Goal: Information Seeking & Learning: Find specific fact

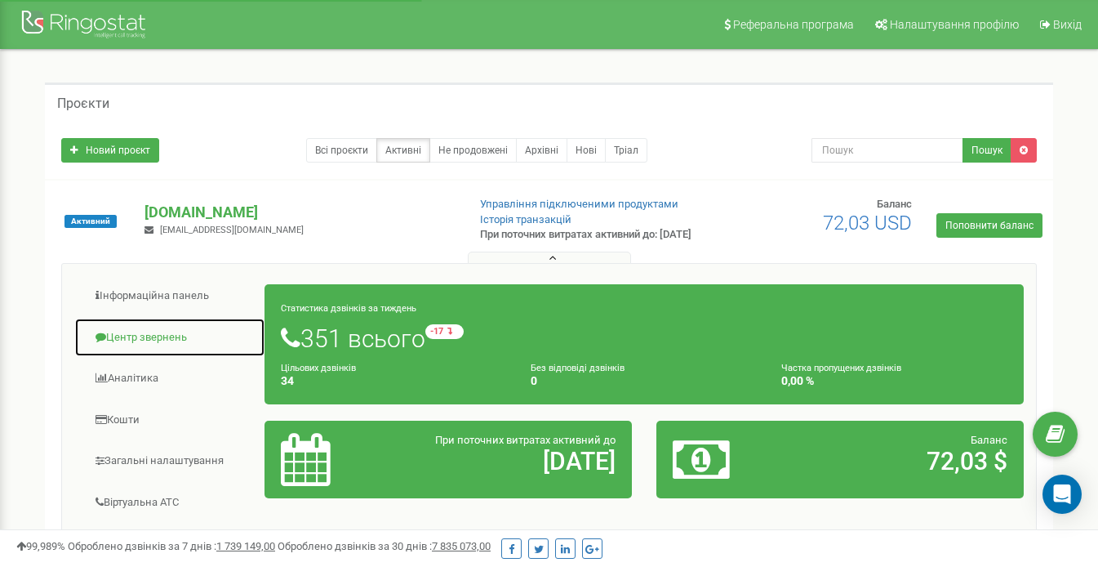
click at [160, 349] on link "Центр звернень" at bounding box center [169, 338] width 191 height 40
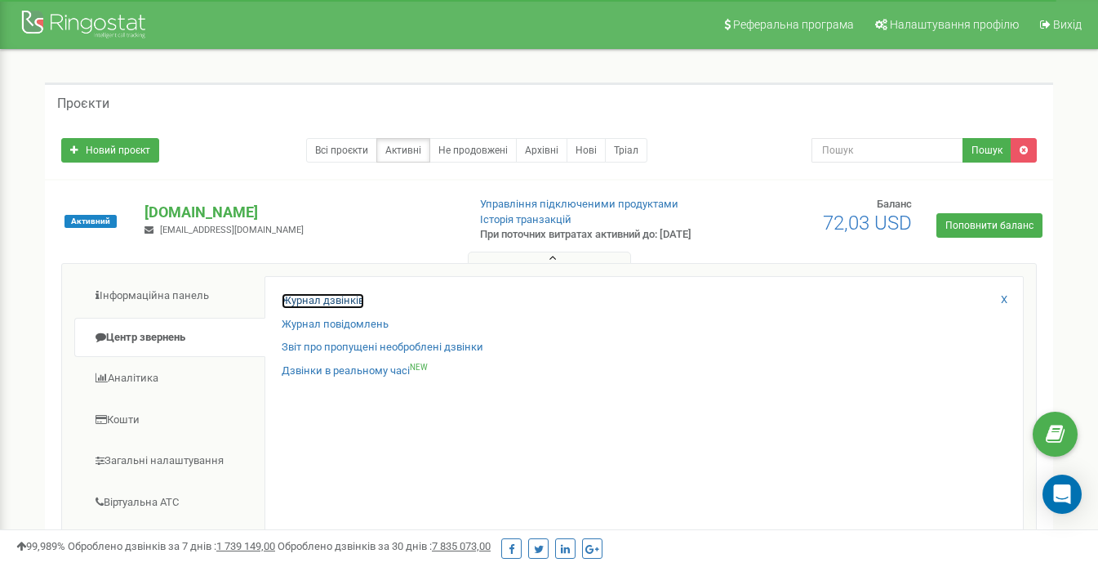
click at [335, 309] on link "Журнал дзвінків" at bounding box center [323, 301] width 82 height 16
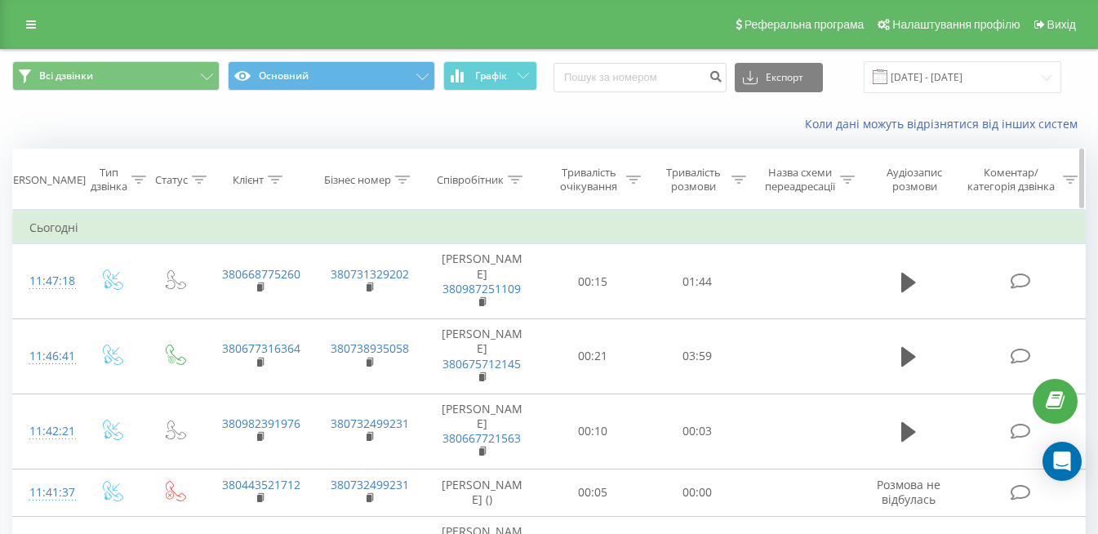
click at [521, 182] on icon at bounding box center [515, 180] width 15 height 8
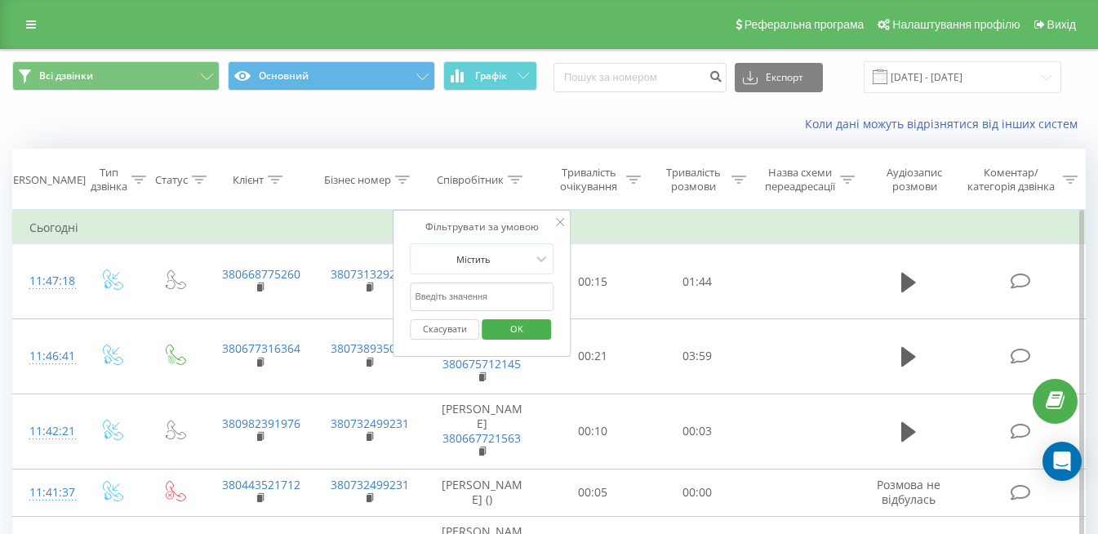
click at [507, 291] on input "text" at bounding box center [482, 296] width 144 height 29
type input "[PERSON_NAME]"
click at [521, 331] on span "OK" at bounding box center [517, 328] width 46 height 25
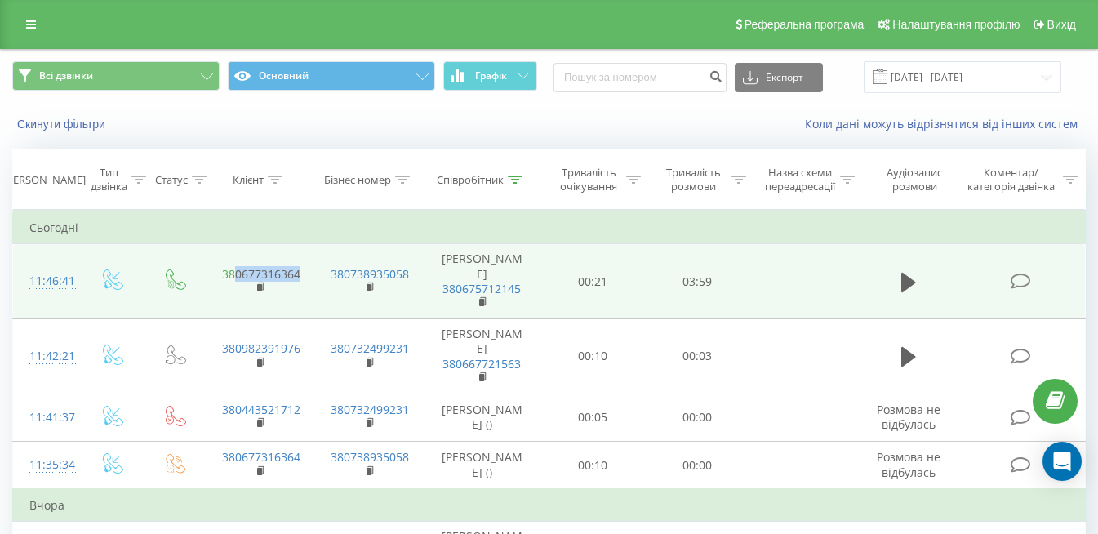
drag, startPoint x: 303, startPoint y: 268, endPoint x: 235, endPoint y: 267, distance: 67.8
click at [235, 267] on td "380677316364" at bounding box center [260, 281] width 109 height 75
drag, startPoint x: 235, startPoint y: 267, endPoint x: 283, endPoint y: 265, distance: 48.2
copy link "0677316364"
click at [909, 276] on icon at bounding box center [908, 283] width 15 height 20
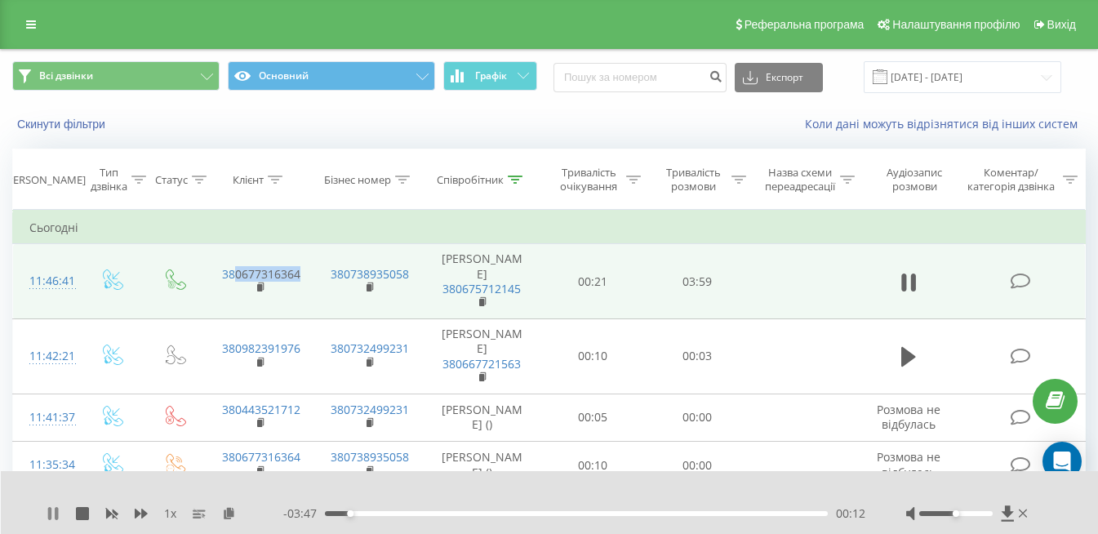
click at [50, 511] on icon at bounding box center [49, 513] width 3 height 13
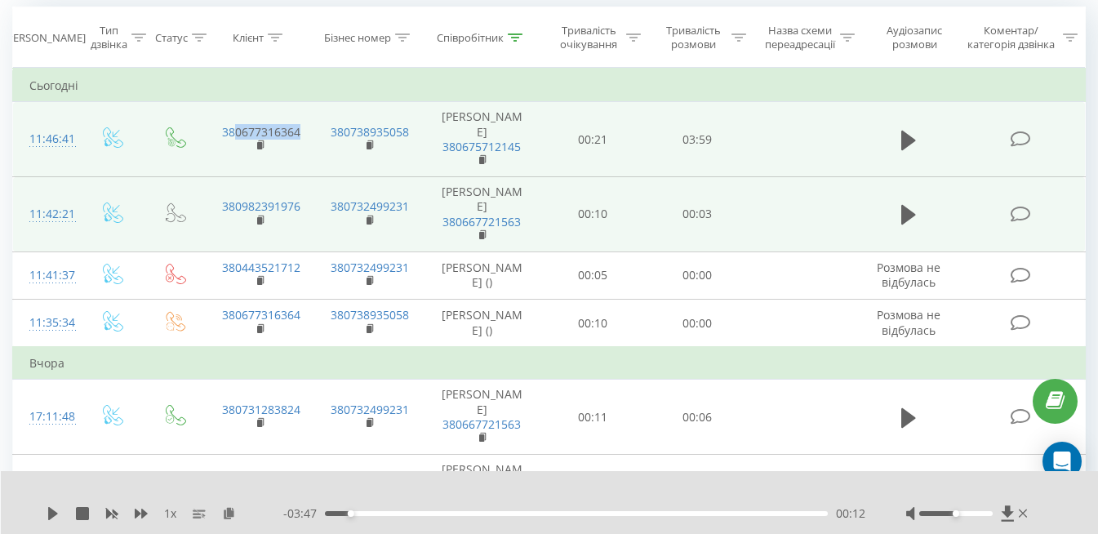
scroll to position [163, 0]
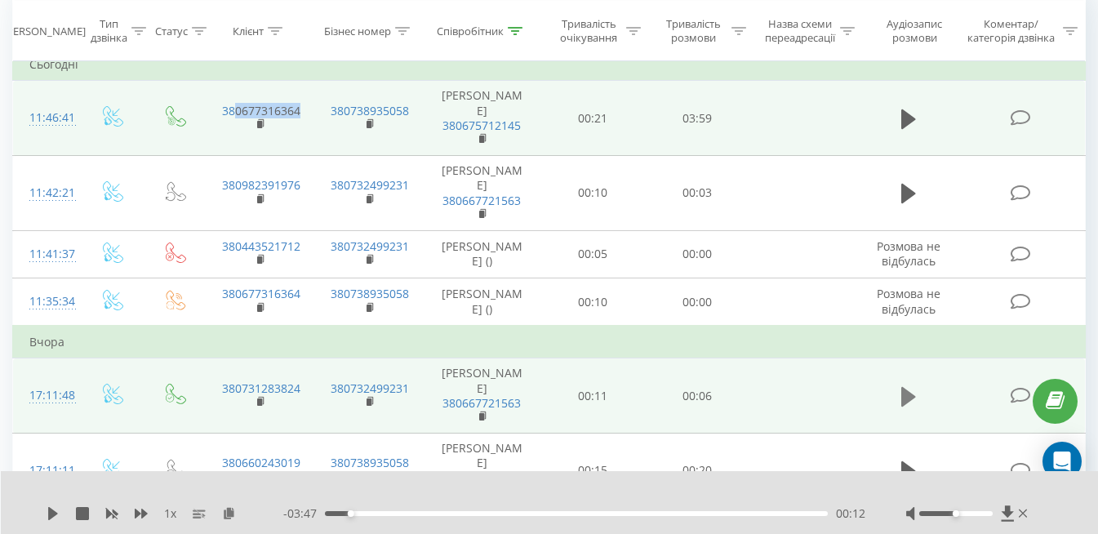
click at [914, 387] on icon at bounding box center [908, 397] width 15 height 20
click at [925, 358] on td at bounding box center [909, 395] width 100 height 75
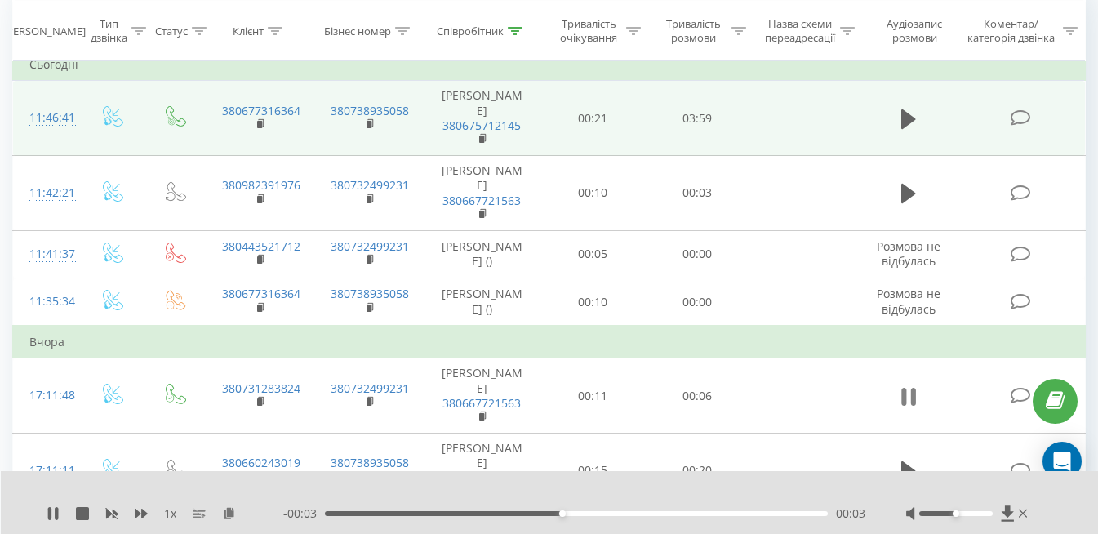
click at [919, 385] on button at bounding box center [908, 397] width 24 height 24
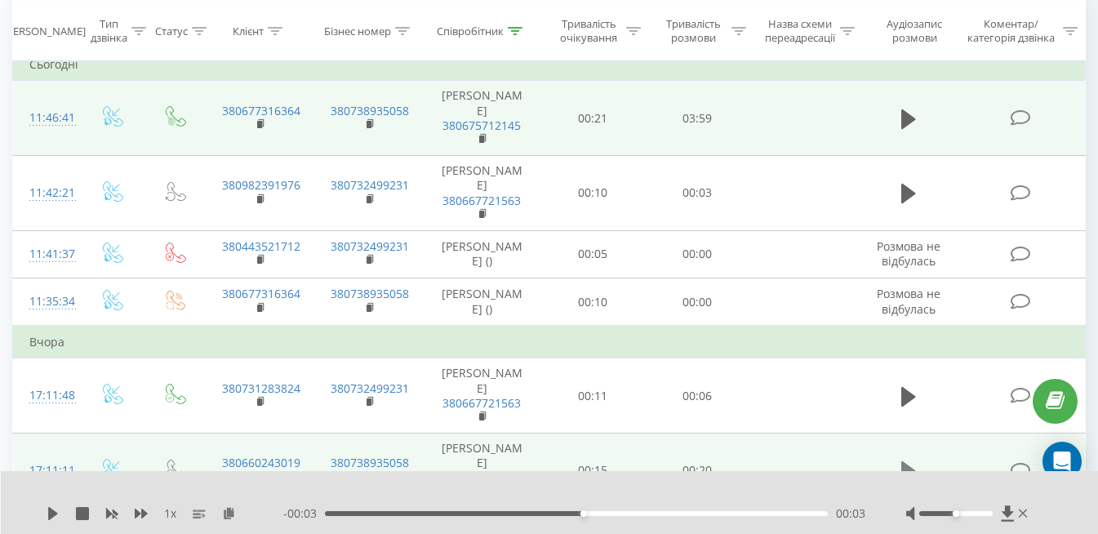
click at [915, 460] on icon at bounding box center [908, 471] width 15 height 23
click at [915, 463] on icon at bounding box center [913, 472] width 5 height 18
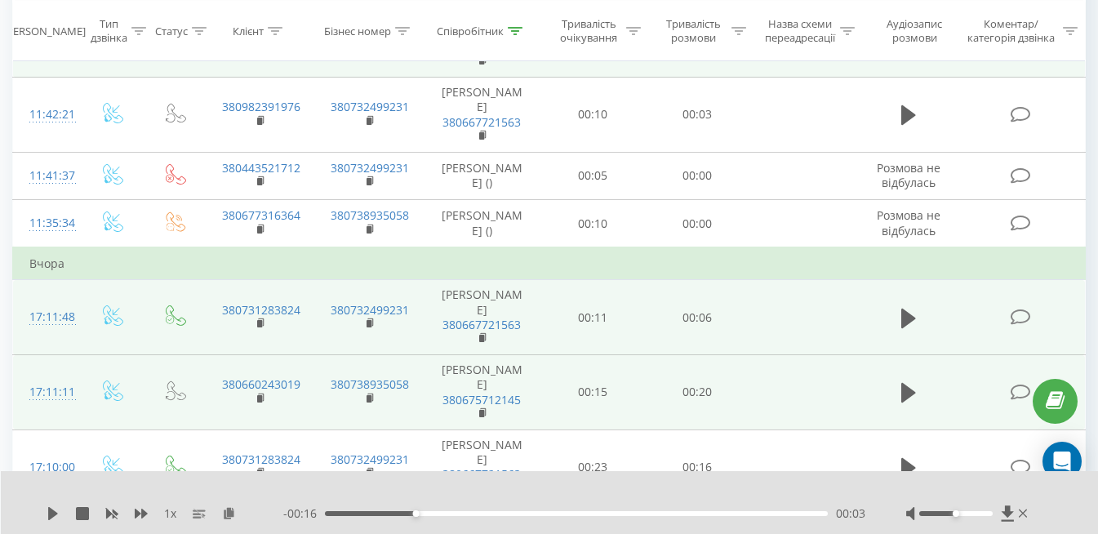
scroll to position [327, 0]
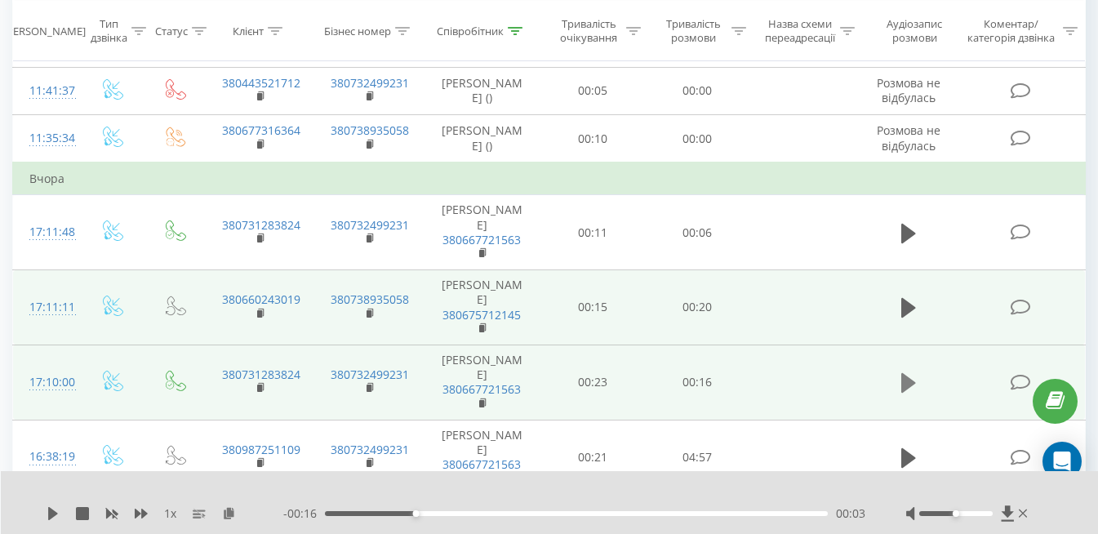
click at [905, 373] on icon at bounding box center [908, 383] width 15 height 20
click at [905, 374] on icon at bounding box center [904, 383] width 5 height 18
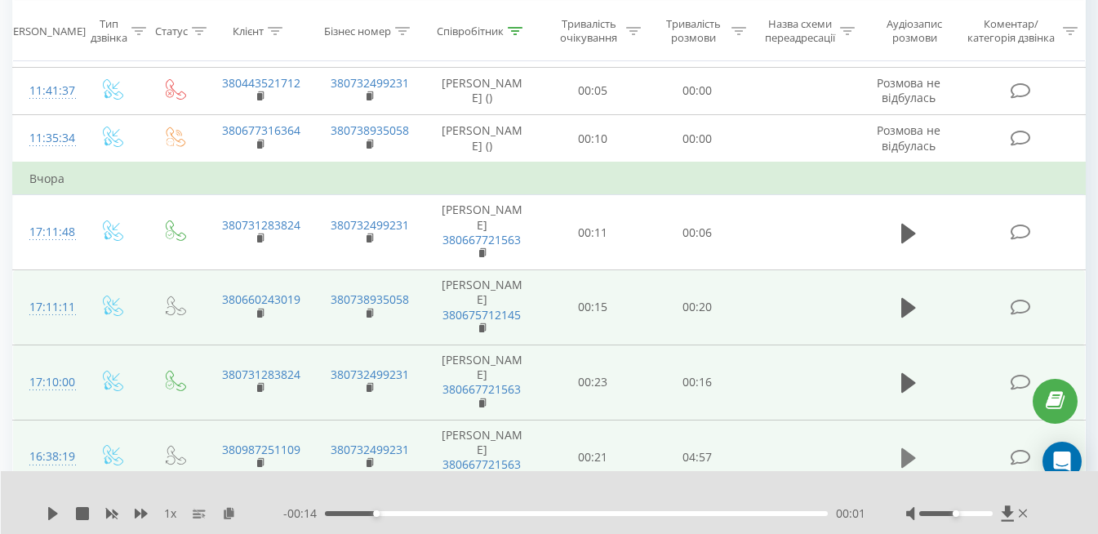
click at [905, 448] on icon at bounding box center [908, 458] width 15 height 20
click at [905, 449] on icon at bounding box center [904, 458] width 5 height 18
click at [908, 522] on icon at bounding box center [908, 533] width 15 height 23
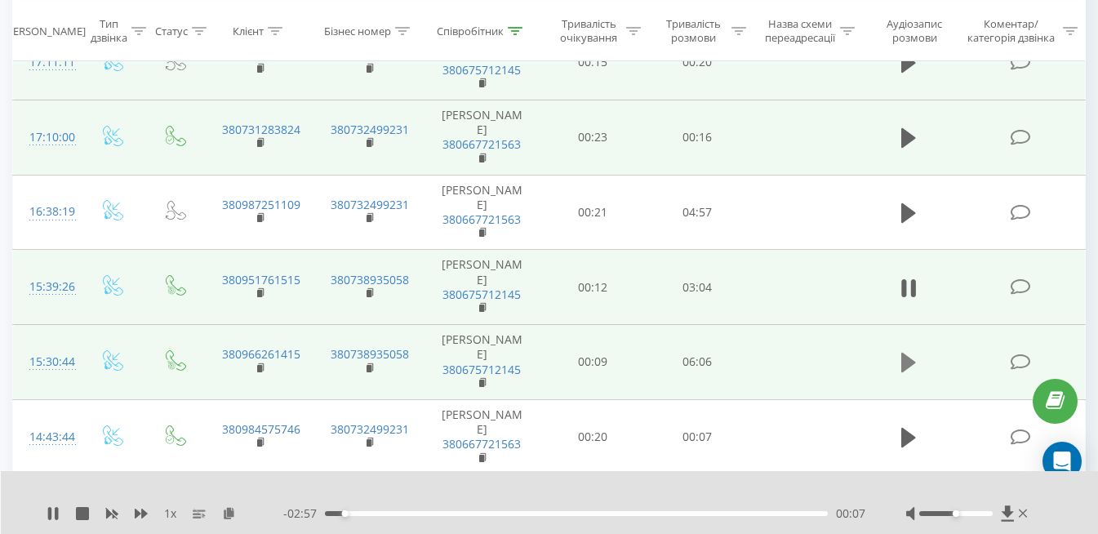
click at [909, 353] on icon at bounding box center [908, 363] width 15 height 20
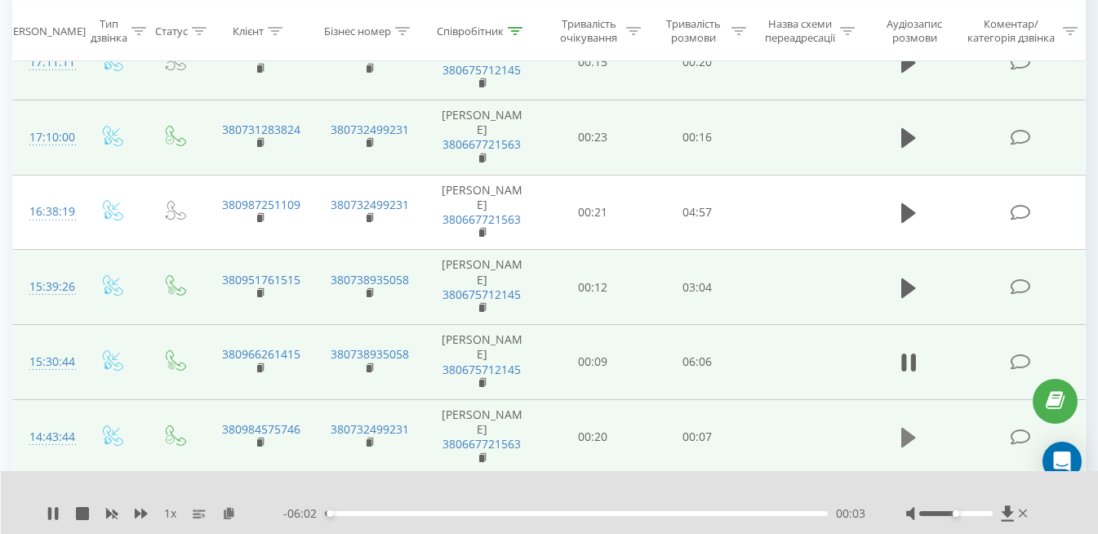
click at [910, 428] on icon at bounding box center [908, 438] width 15 height 20
click at [909, 501] on icon at bounding box center [908, 512] width 15 height 23
drag, startPoint x: 307, startPoint y: 360, endPoint x: 237, endPoint y: 364, distance: 70.3
click at [237, 474] on td "380632882443" at bounding box center [260, 511] width 109 height 75
drag, startPoint x: 237, startPoint y: 364, endPoint x: 259, endPoint y: 366, distance: 22.1
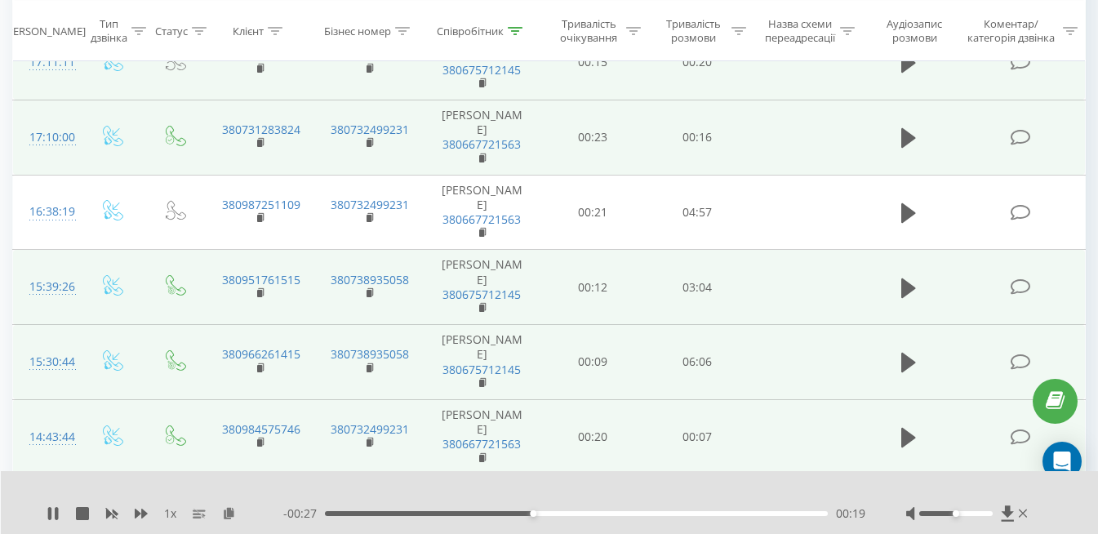
copy link "0632882443"
click at [337, 515] on div "00:01" at bounding box center [576, 513] width 503 height 5
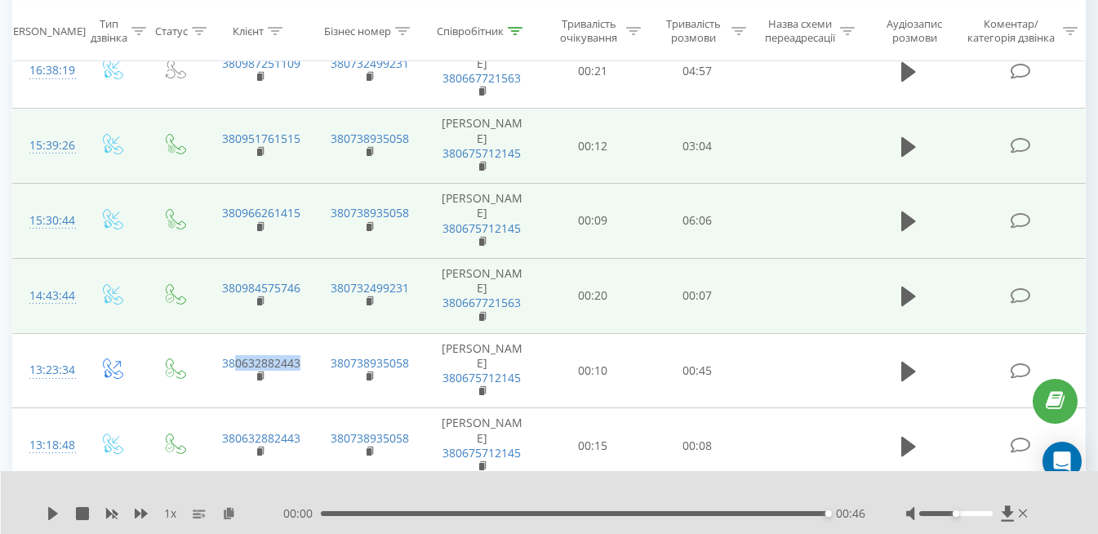
scroll to position [735, 0]
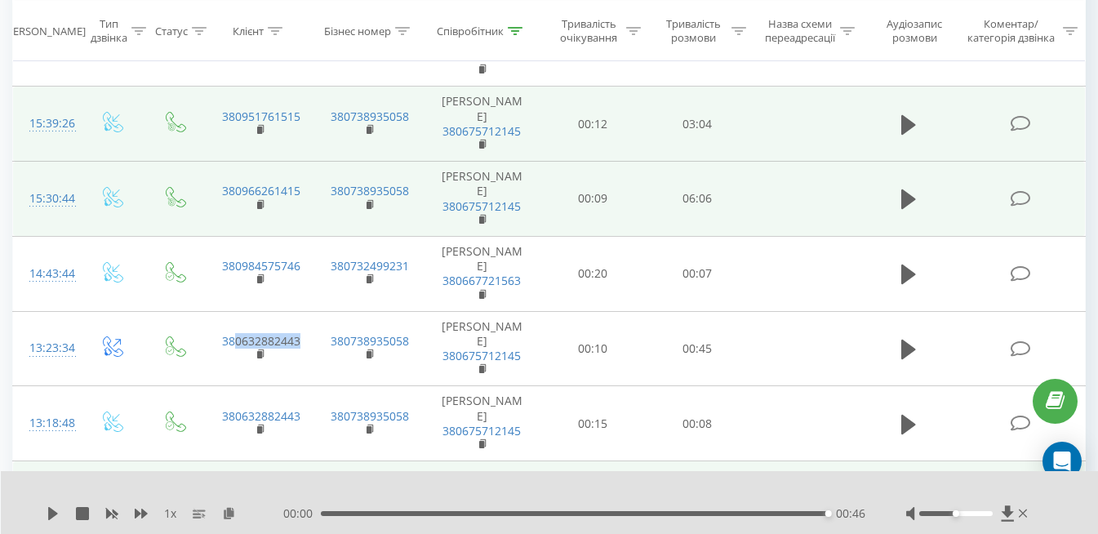
click at [905, 489] on icon at bounding box center [908, 499] width 15 height 20
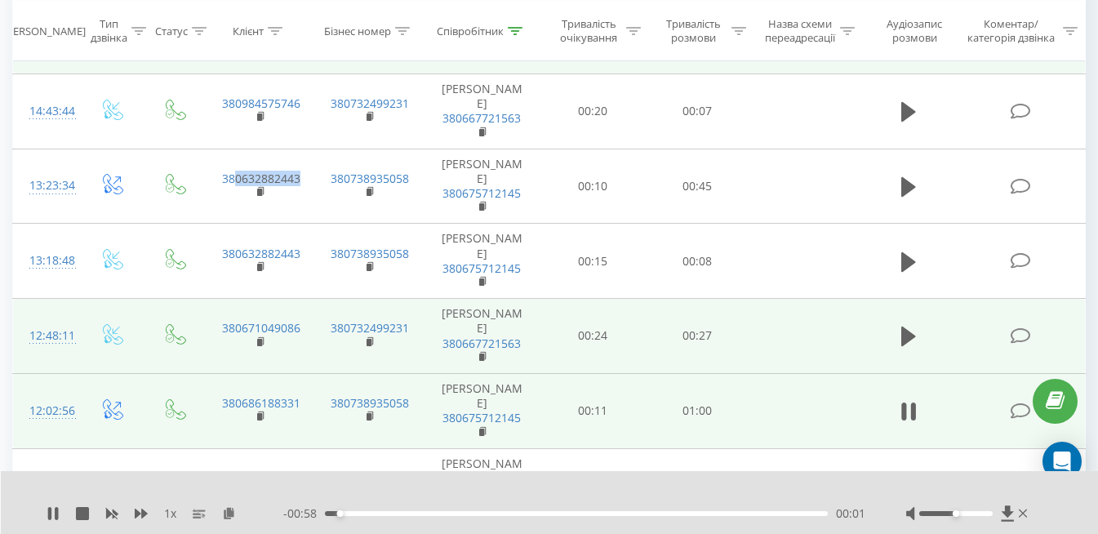
scroll to position [898, 0]
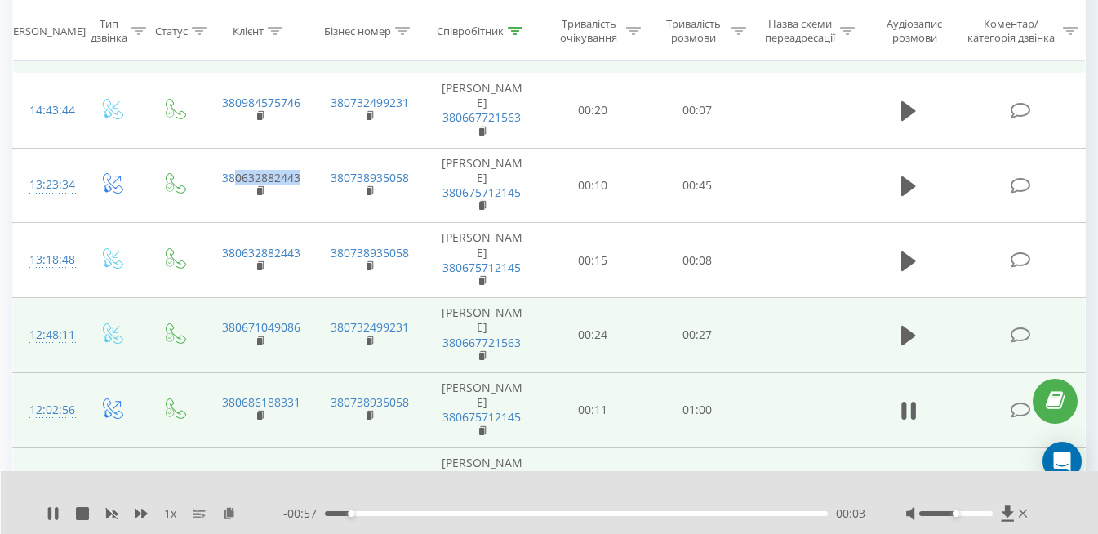
click at [907, 476] on icon at bounding box center [908, 486] width 15 height 20
click at [47, 517] on icon at bounding box center [53, 513] width 13 height 13
